Goal: Task Accomplishment & Management: Manage account settings

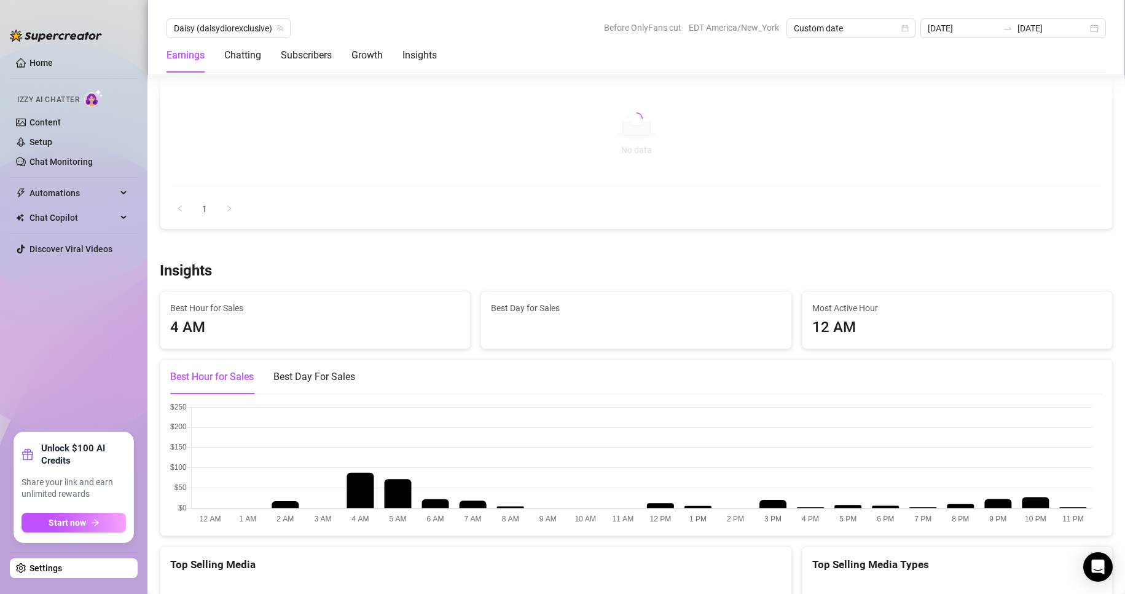
scroll to position [1808, 0]
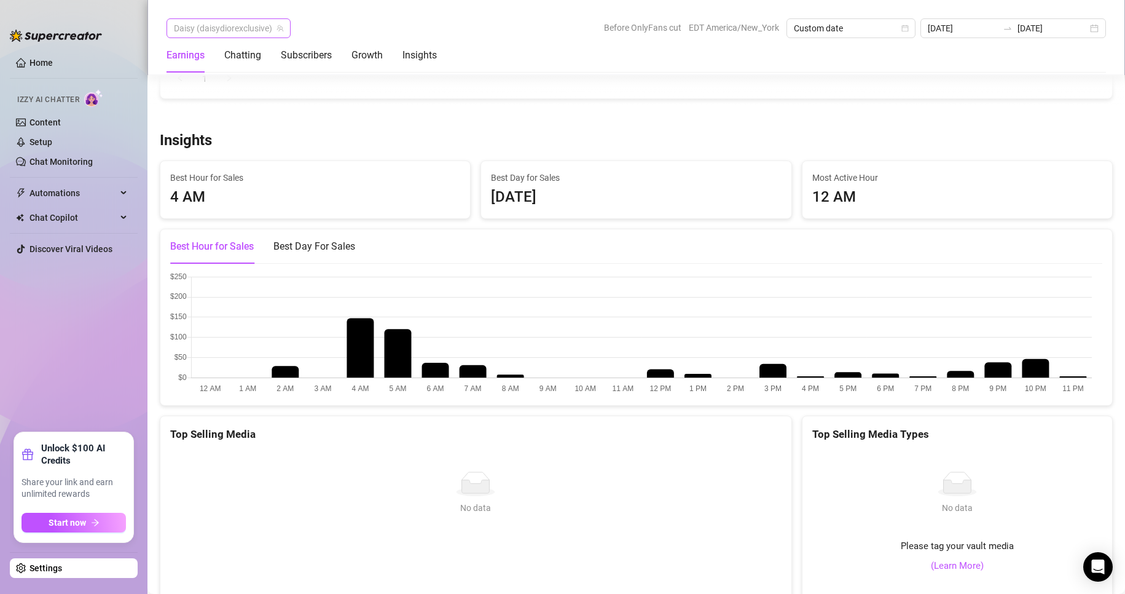
click at [266, 23] on span "Daisy (daisydiorexclusive)" at bounding box center [228, 28] width 109 height 18
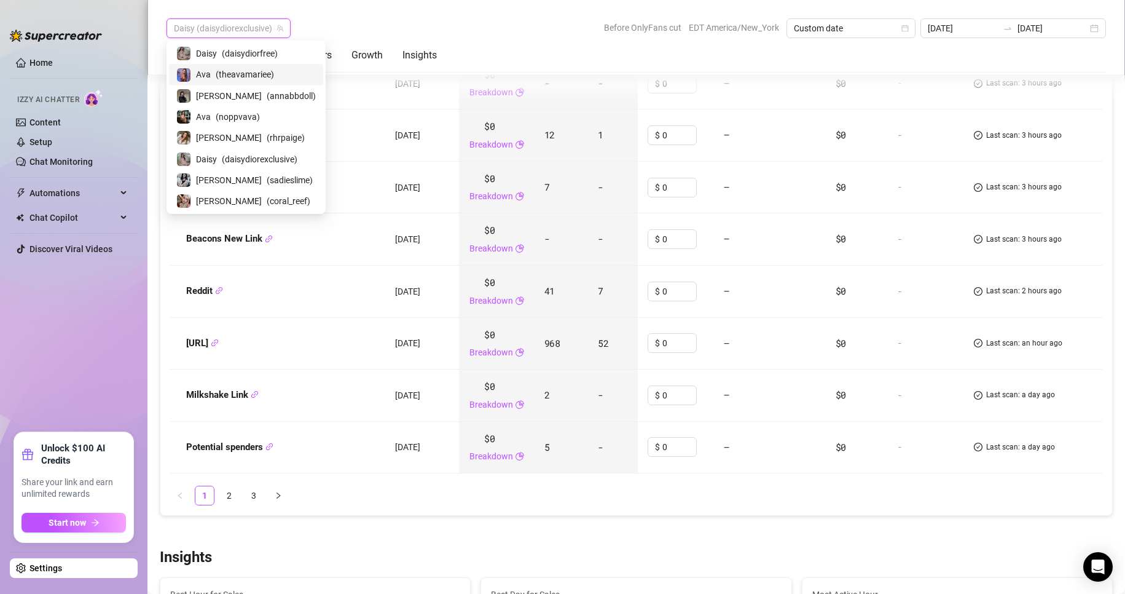
click at [230, 69] on span "( theavamariee )" at bounding box center [245, 75] width 58 height 14
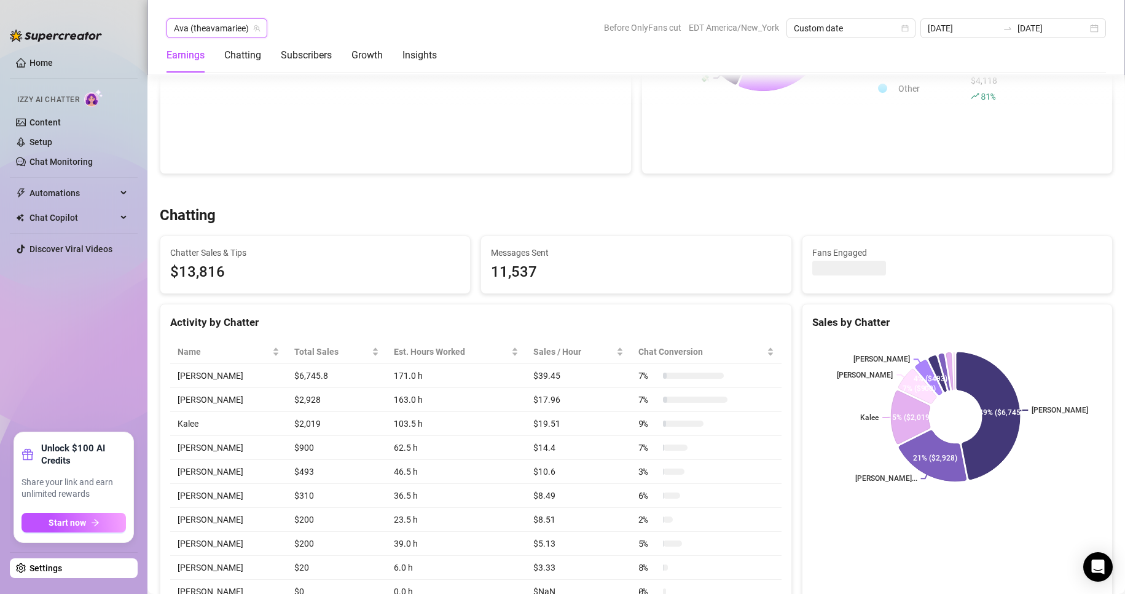
scroll to position [308, 0]
click at [256, 22] on span "Ava (theavamariee)" at bounding box center [217, 28] width 86 height 18
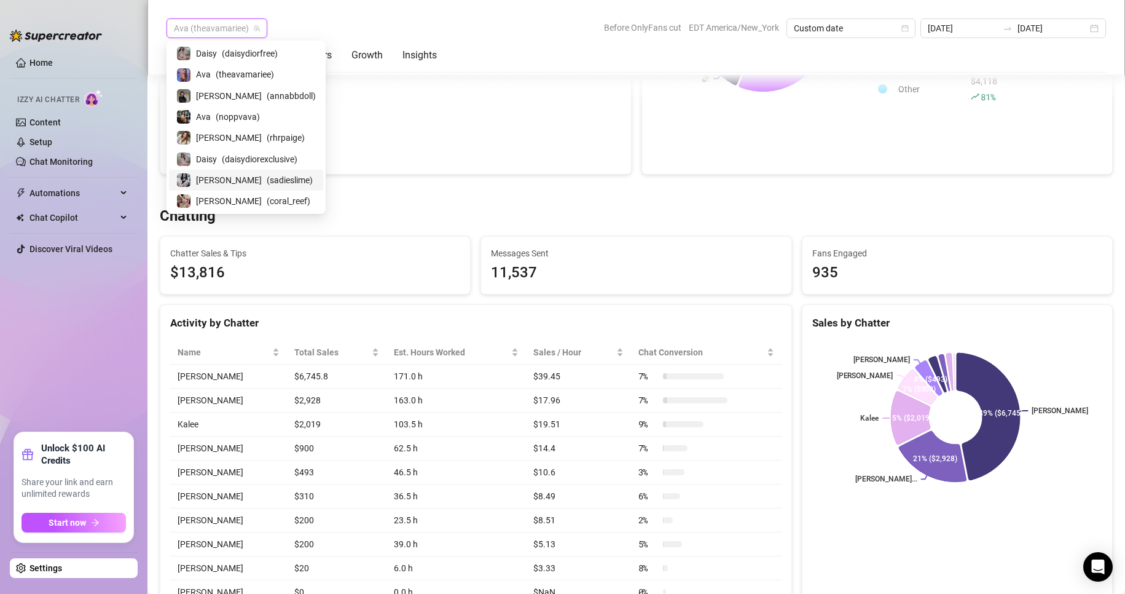
click at [267, 183] on span "( sadieslime )" at bounding box center [290, 180] width 46 height 14
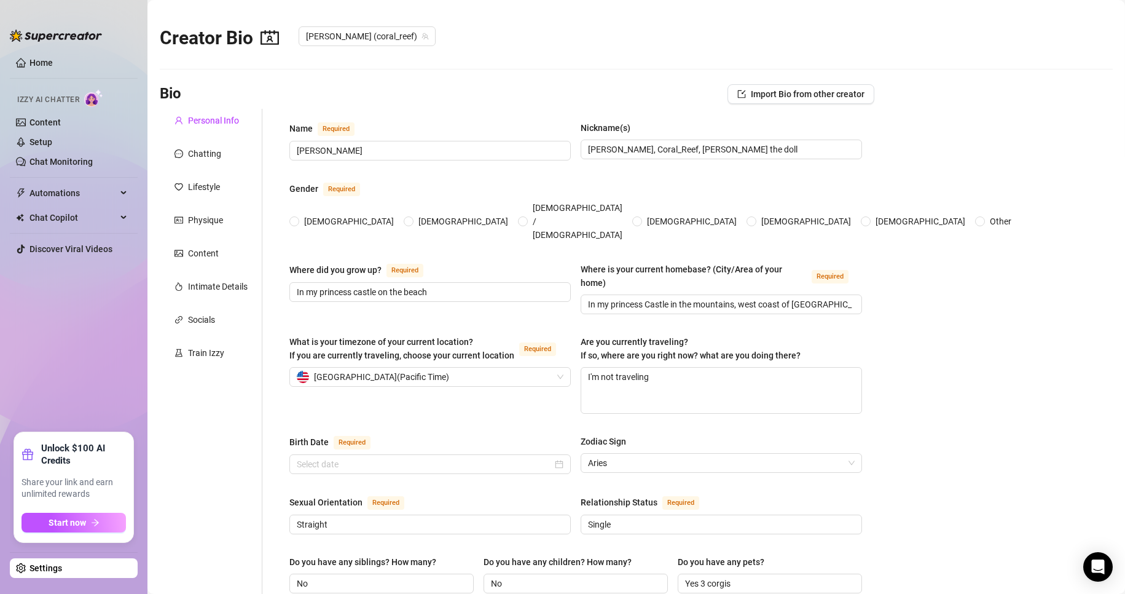
radio input "true"
type input "March 31st, 2025"
